Goal: Transaction & Acquisition: Purchase product/service

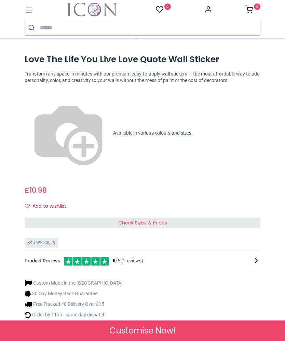
scroll to position [272, 0]
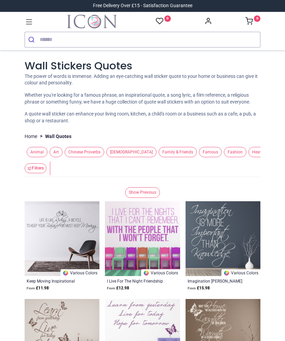
click at [272, 157] on span "Home" at bounding box center [281, 152] width 19 height 11
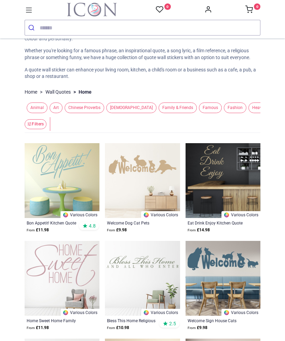
scroll to position [32, 0]
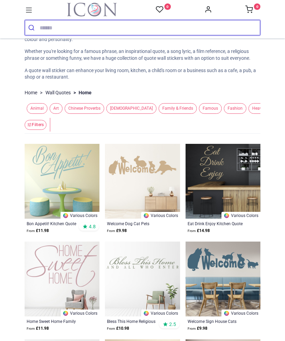
click at [57, 28] on input "search" at bounding box center [150, 27] width 220 height 15
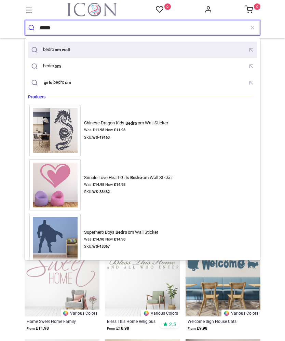
click at [100, 49] on div "bedro om wall" at bounding box center [142, 50] width 226 height 12
type input "**********"
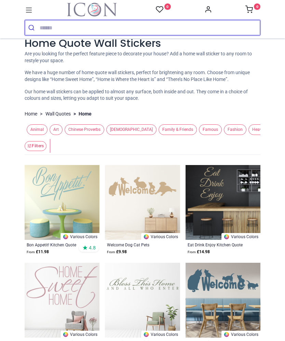
scroll to position [12, 0]
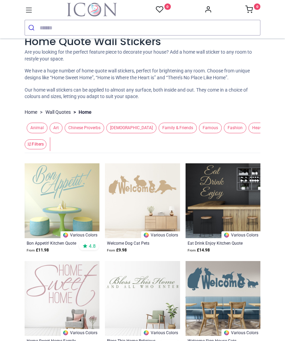
click at [199, 131] on span "Famous" at bounding box center [210, 127] width 23 height 11
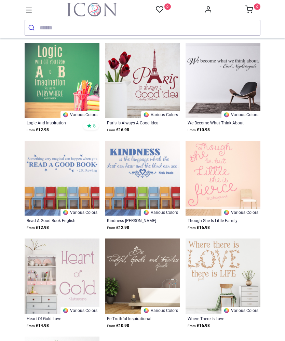
scroll to position [719, 0]
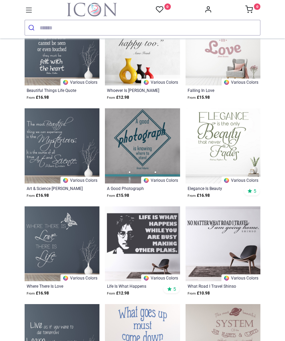
scroll to position [1142, 0]
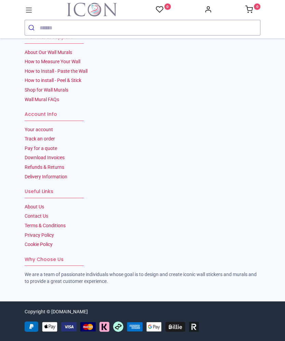
scroll to position [2820, 0]
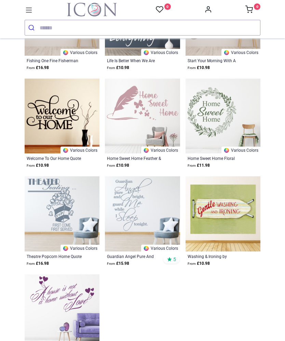
scroll to position [781, 0]
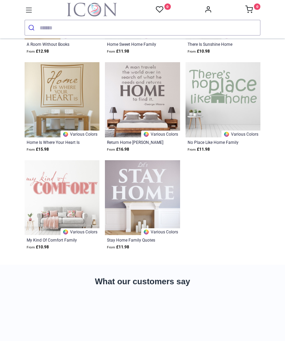
scroll to position [1774, 0]
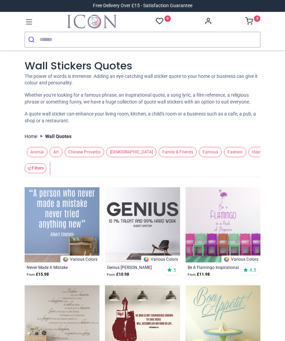
click at [60, 157] on span "Art" at bounding box center [55, 152] width 13 height 11
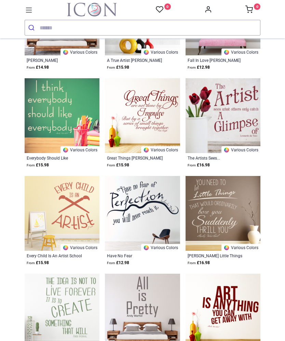
scroll to position [391, 0]
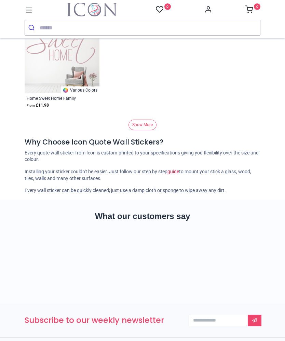
scroll to position [1037, 0]
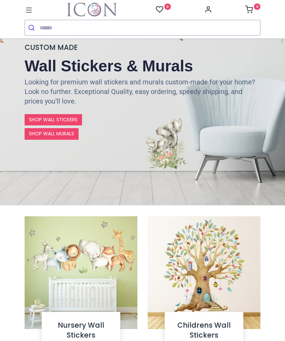
scroll to position [64, 0]
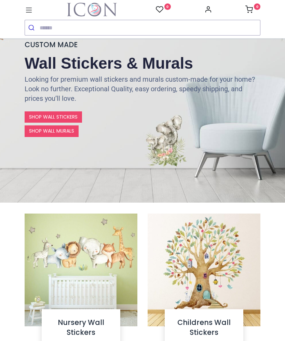
click at [74, 116] on link "SHOP WALL STICKERS" at bounding box center [53, 117] width 57 height 12
click at [80, 112] on link "SHOP WALL STICKERS" at bounding box center [53, 117] width 57 height 12
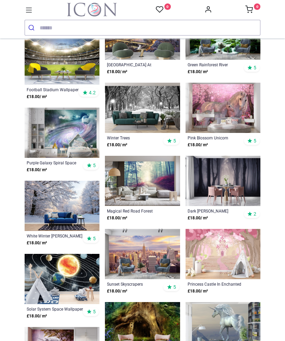
scroll to position [1167, 0]
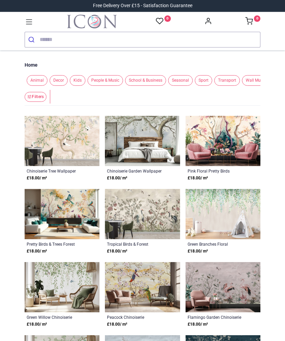
click at [273, 80] on span "Wall Quotes" at bounding box center [288, 80] width 30 height 11
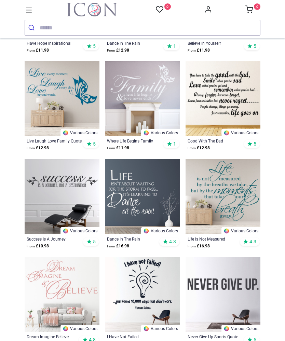
scroll to position [336, 0]
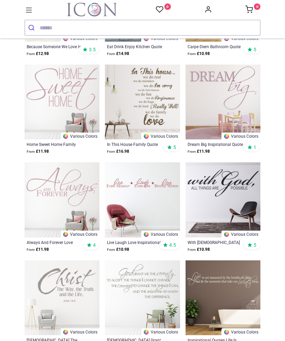
scroll to position [919, 0]
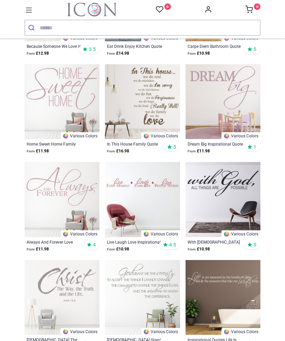
click at [230, 103] on img at bounding box center [222, 101] width 75 height 75
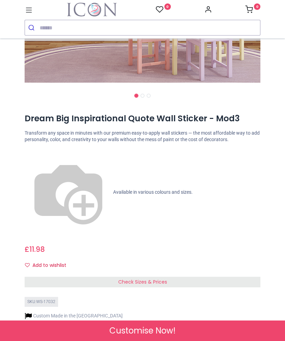
scroll to position [212, 0]
click at [148, 278] on span "Check Sizes & Prices" at bounding box center [142, 281] width 49 height 7
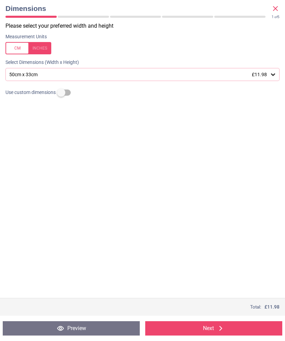
click at [276, 75] on icon at bounding box center [272, 74] width 7 height 7
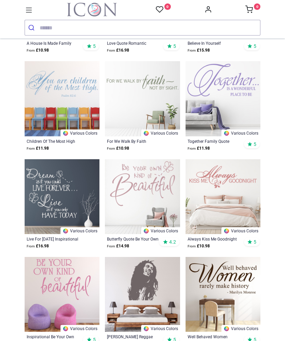
scroll to position [1594, 0]
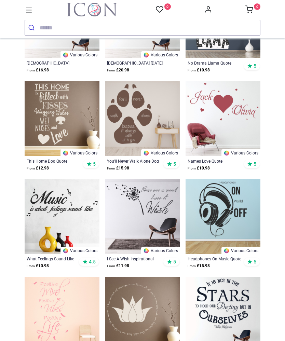
scroll to position [2746, 0]
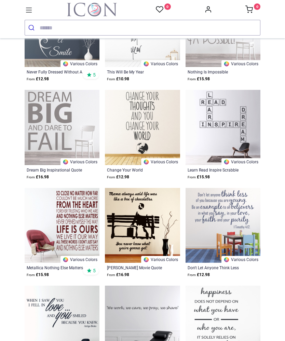
scroll to position [4203, 0]
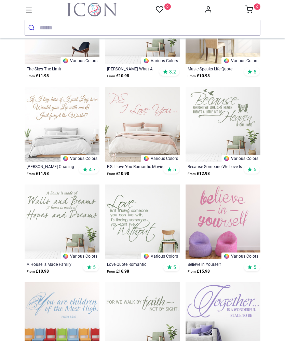
scroll to position [1372, 0]
click at [144, 144] on img at bounding box center [142, 124] width 75 height 75
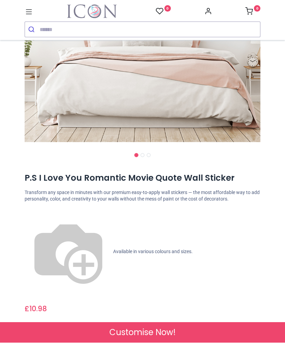
scroll to position [155, 0]
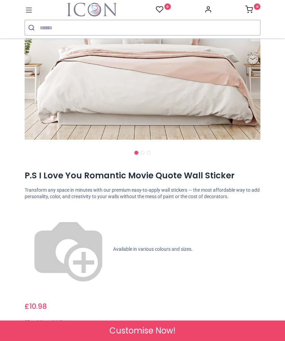
click at [198, 333] on div "× Trustpilot Product Reviews 5 /5 ( 3 reviews) Guest Great wall sticker! easy t…" at bounding box center [142, 341] width 246 height 16
click at [192, 333] on div "Check Sizes & Prices" at bounding box center [142, 338] width 235 height 11
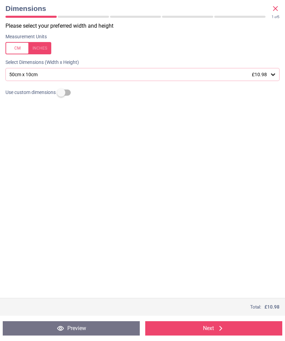
click at [278, 72] on div "50cm x 10cm £10.98" at bounding box center [142, 74] width 274 height 13
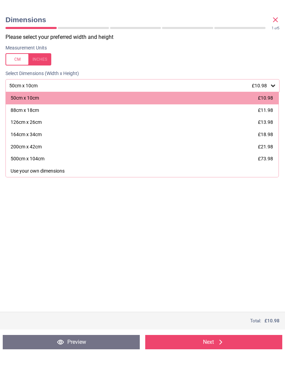
scroll to position [0, 0]
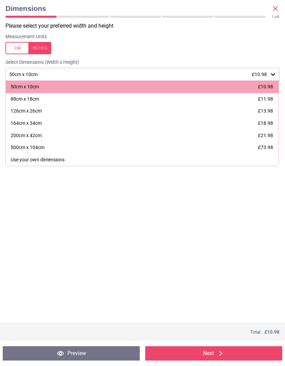
click at [245, 98] on div "88cm x 18cm £11.98" at bounding box center [142, 99] width 272 height 12
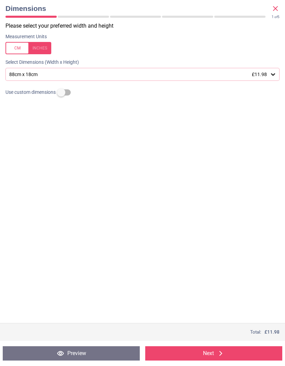
click at [47, 49] on div at bounding box center [28, 48] width 46 height 12
click at [276, 5] on icon at bounding box center [275, 8] width 8 height 8
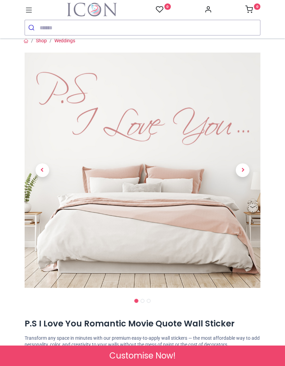
scroll to position [7, 0]
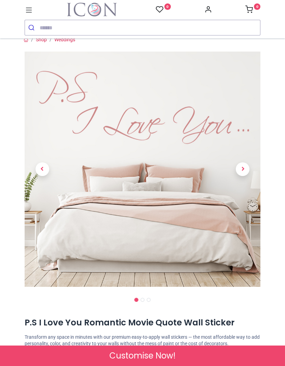
click at [246, 167] on span "Next" at bounding box center [242, 169] width 14 height 14
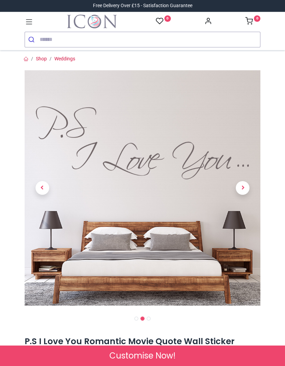
scroll to position [0, 0]
